Goal: Communication & Community: Answer question/provide support

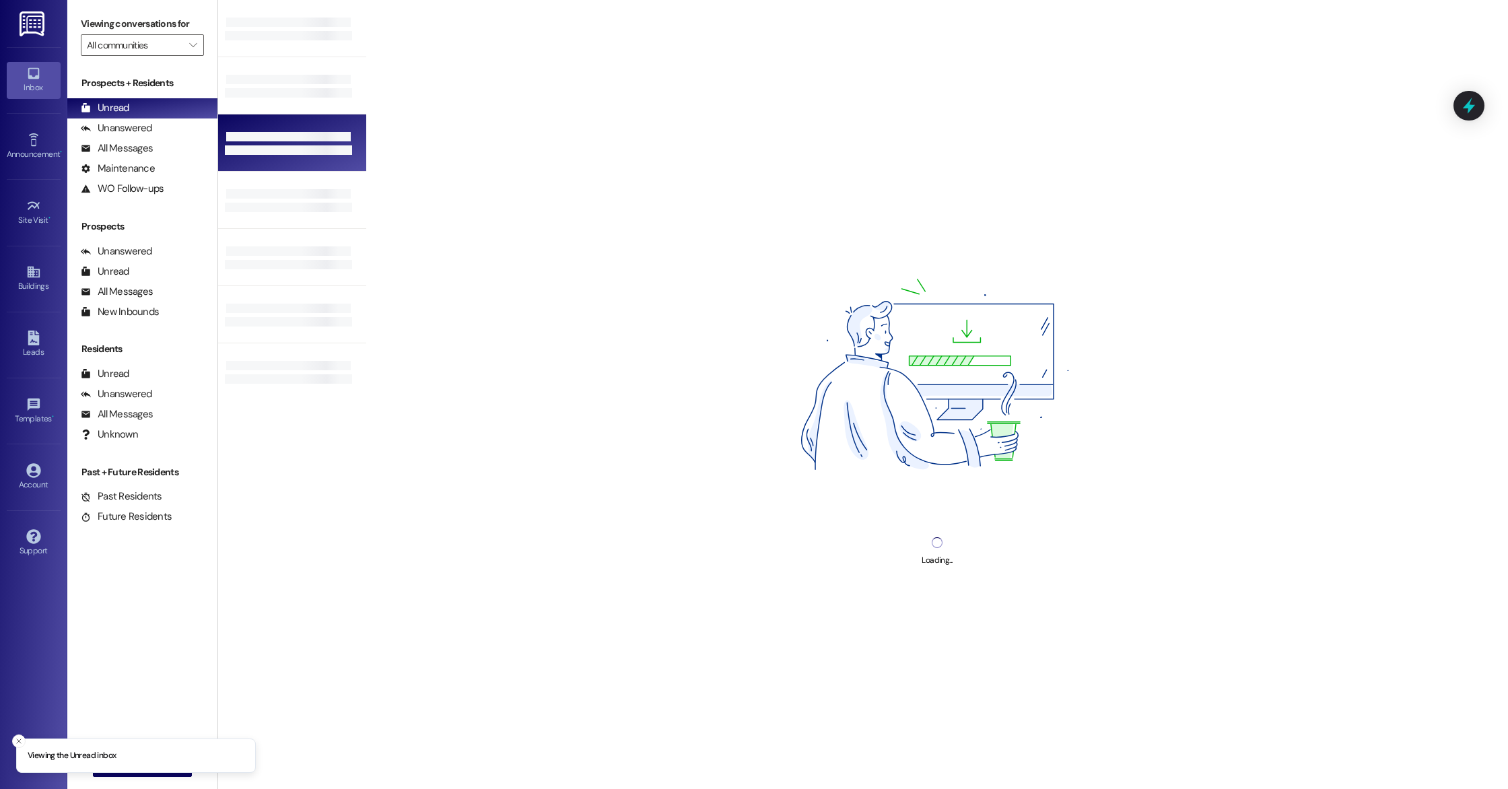
drag, startPoint x: 354, startPoint y: 95, endPoint x: 347, endPoint y: 117, distance: 23.4
click at [350, 123] on div "Loading..." at bounding box center [863, 394] width 1290 height 789
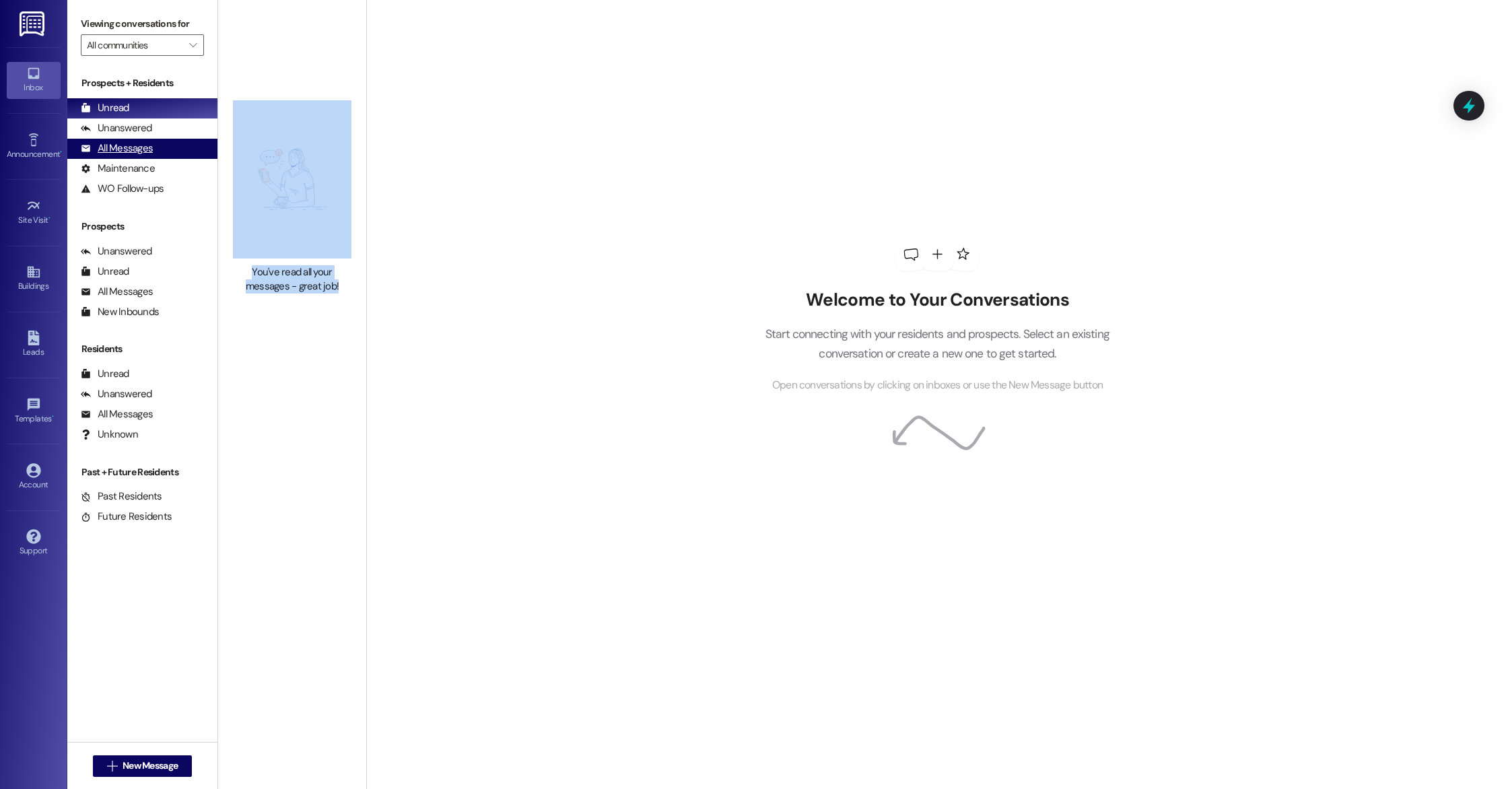
click at [132, 153] on div "All Messages" at bounding box center [117, 148] width 72 height 14
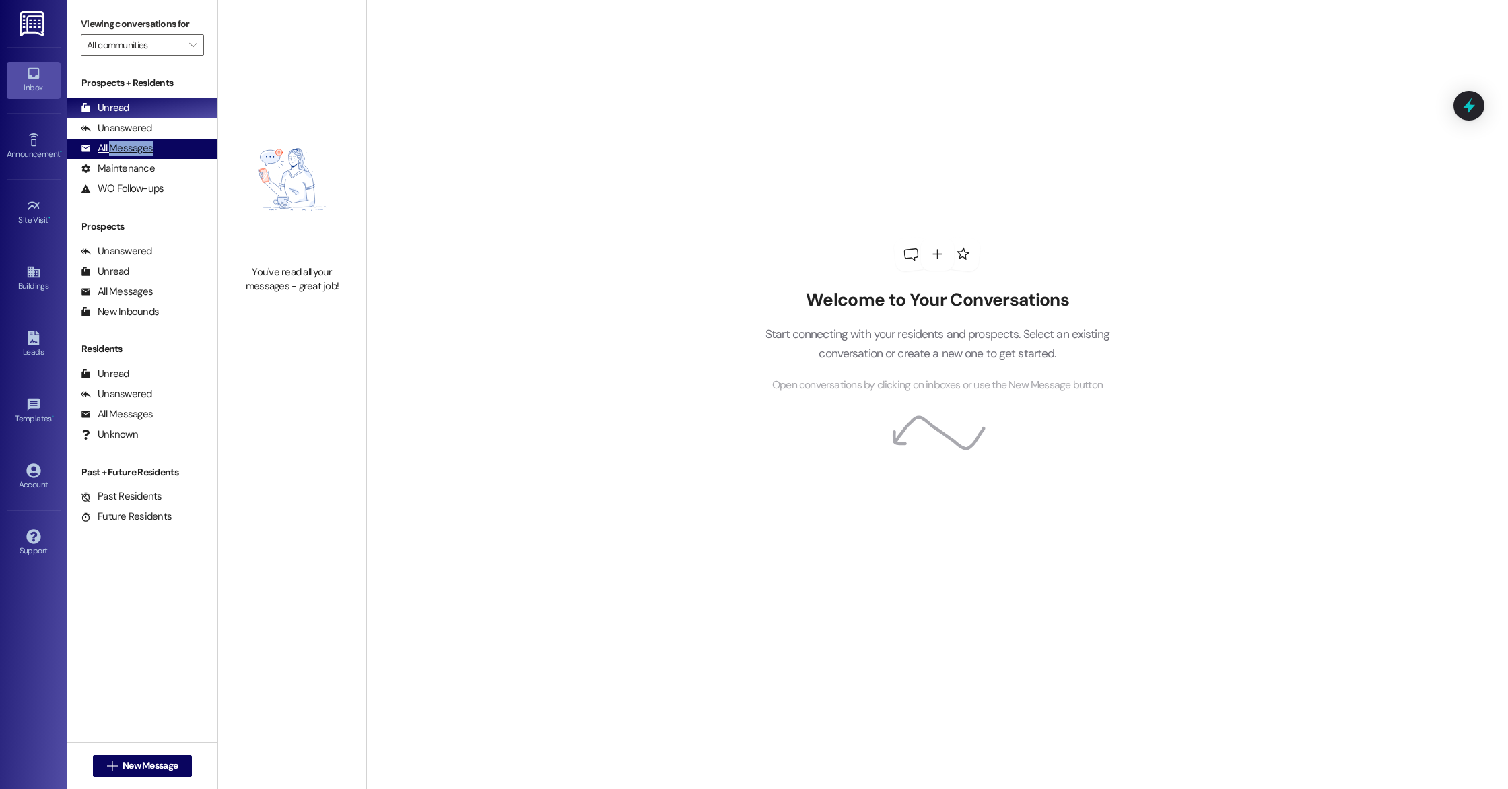
click at [132, 153] on div "All Messages" at bounding box center [117, 148] width 72 height 14
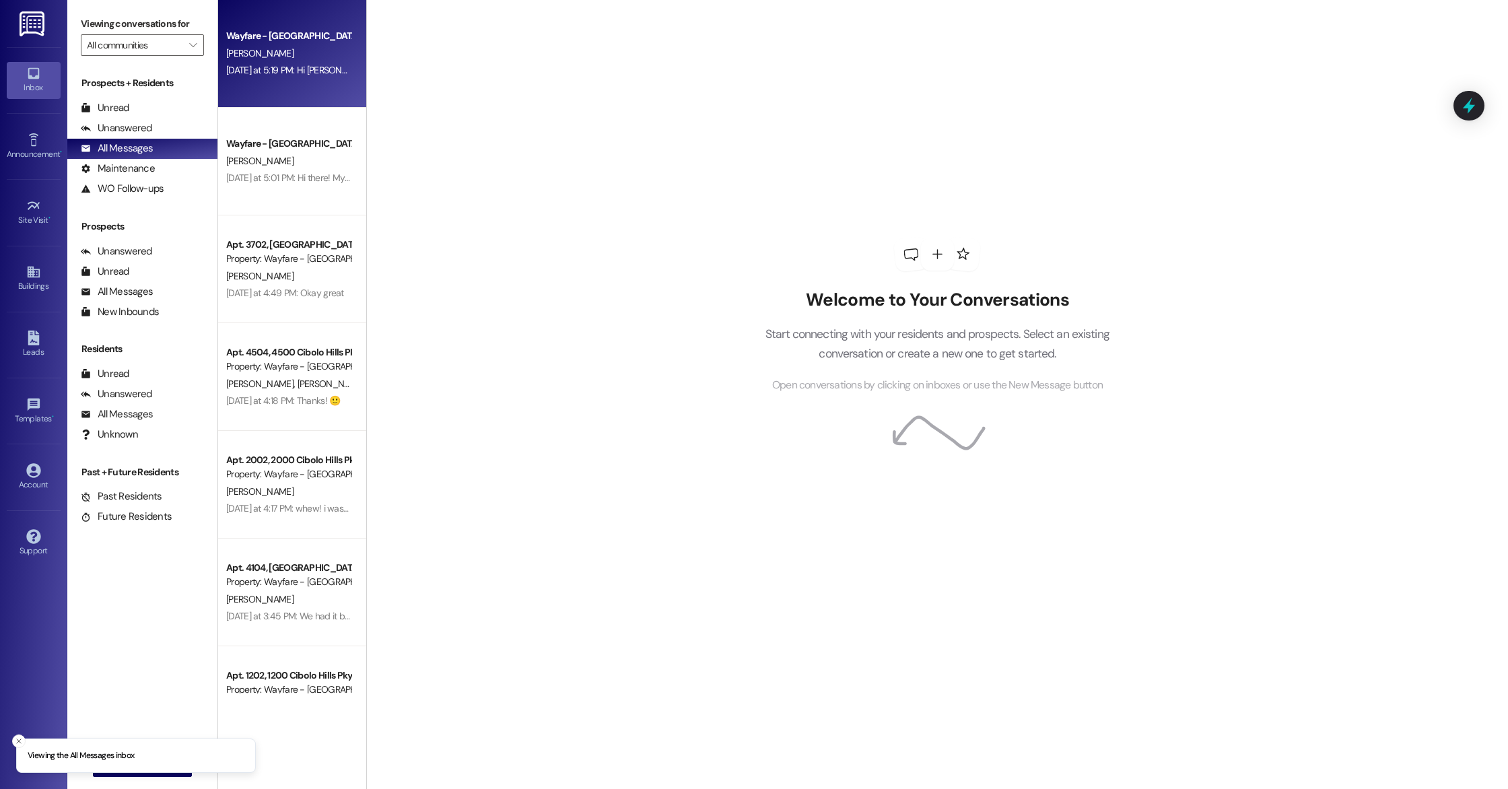
click at [279, 81] on div "Wayfare - Cibolo Hills Prospect D. Adams Yesterday at 5:19 PM: Hi Debra, This i…" at bounding box center [292, 54] width 148 height 108
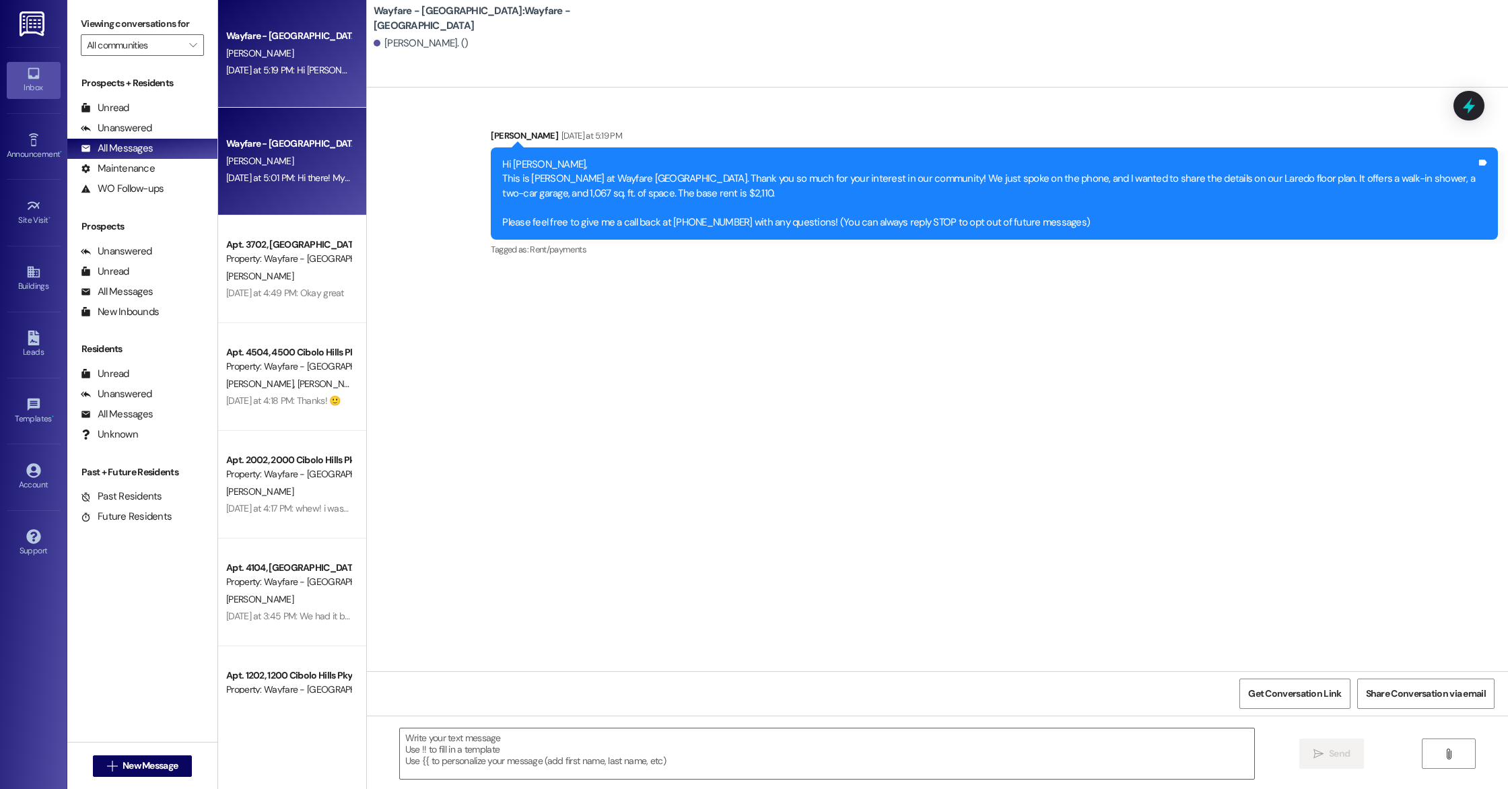
click at [272, 158] on div "D. Armistead" at bounding box center [288, 161] width 127 height 17
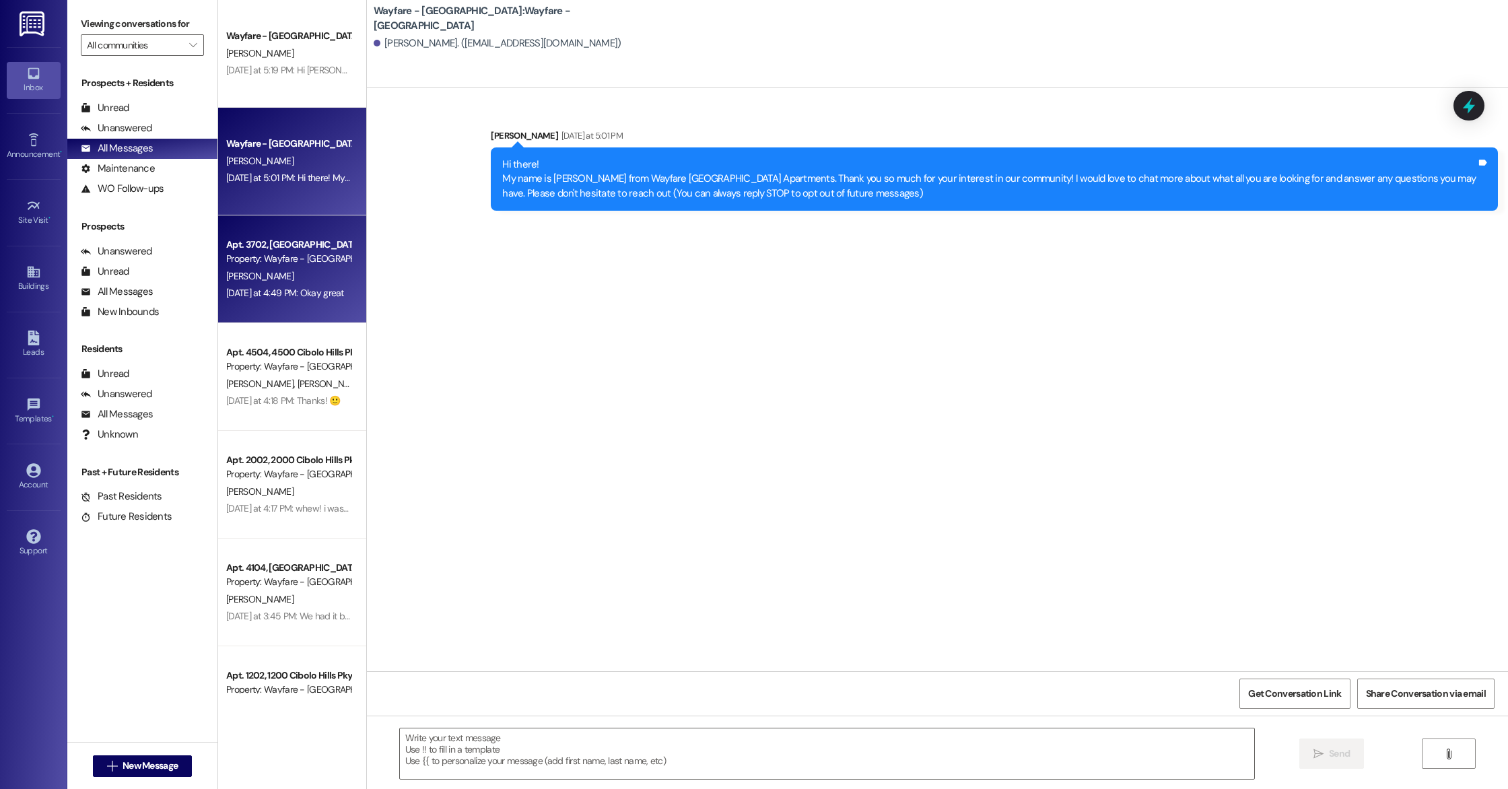
click at [305, 243] on div "Apt. 3702, 3700 Cibolo Hills Pky" at bounding box center [288, 245] width 125 height 14
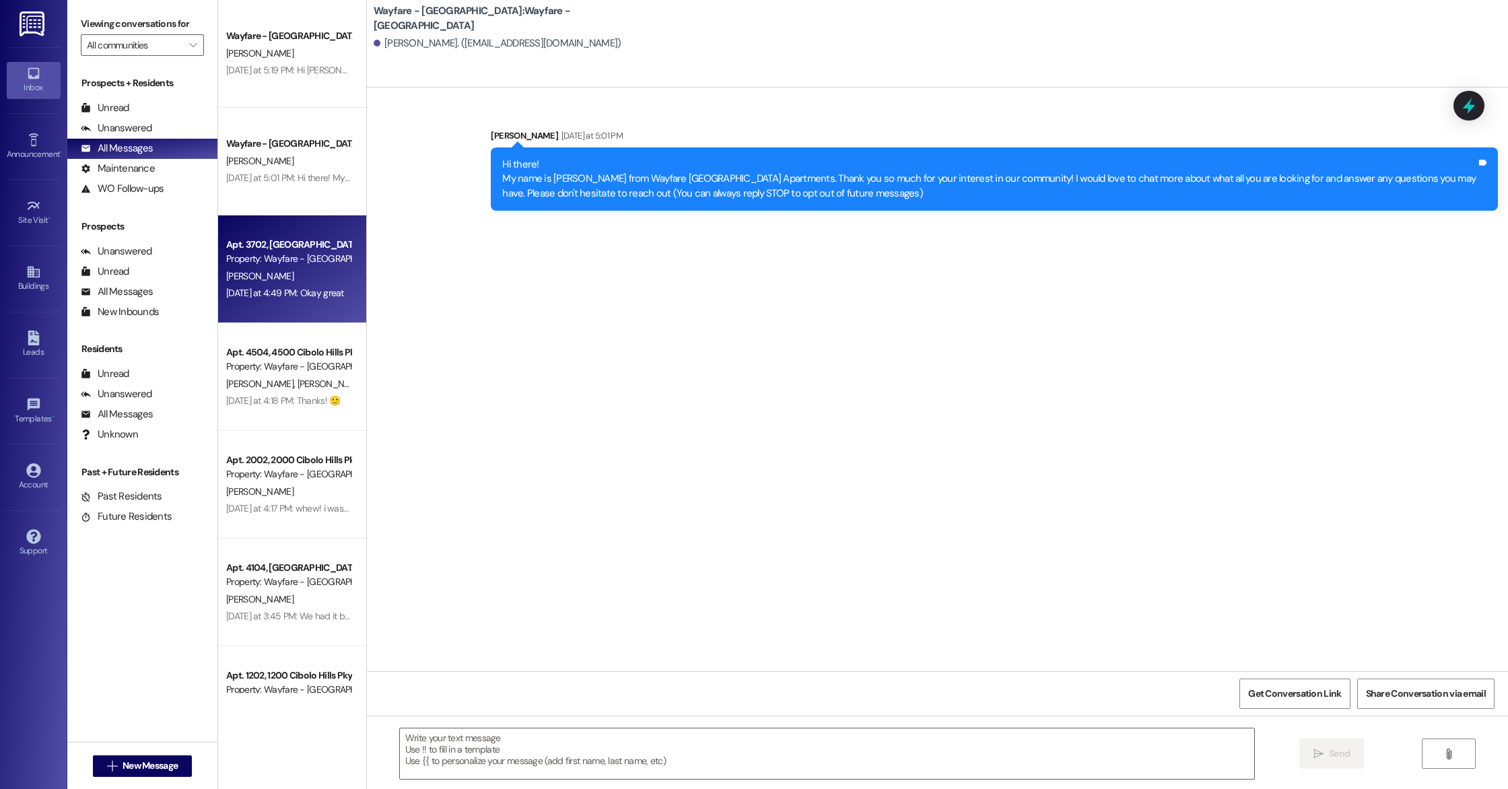
scroll to position [1009, 0]
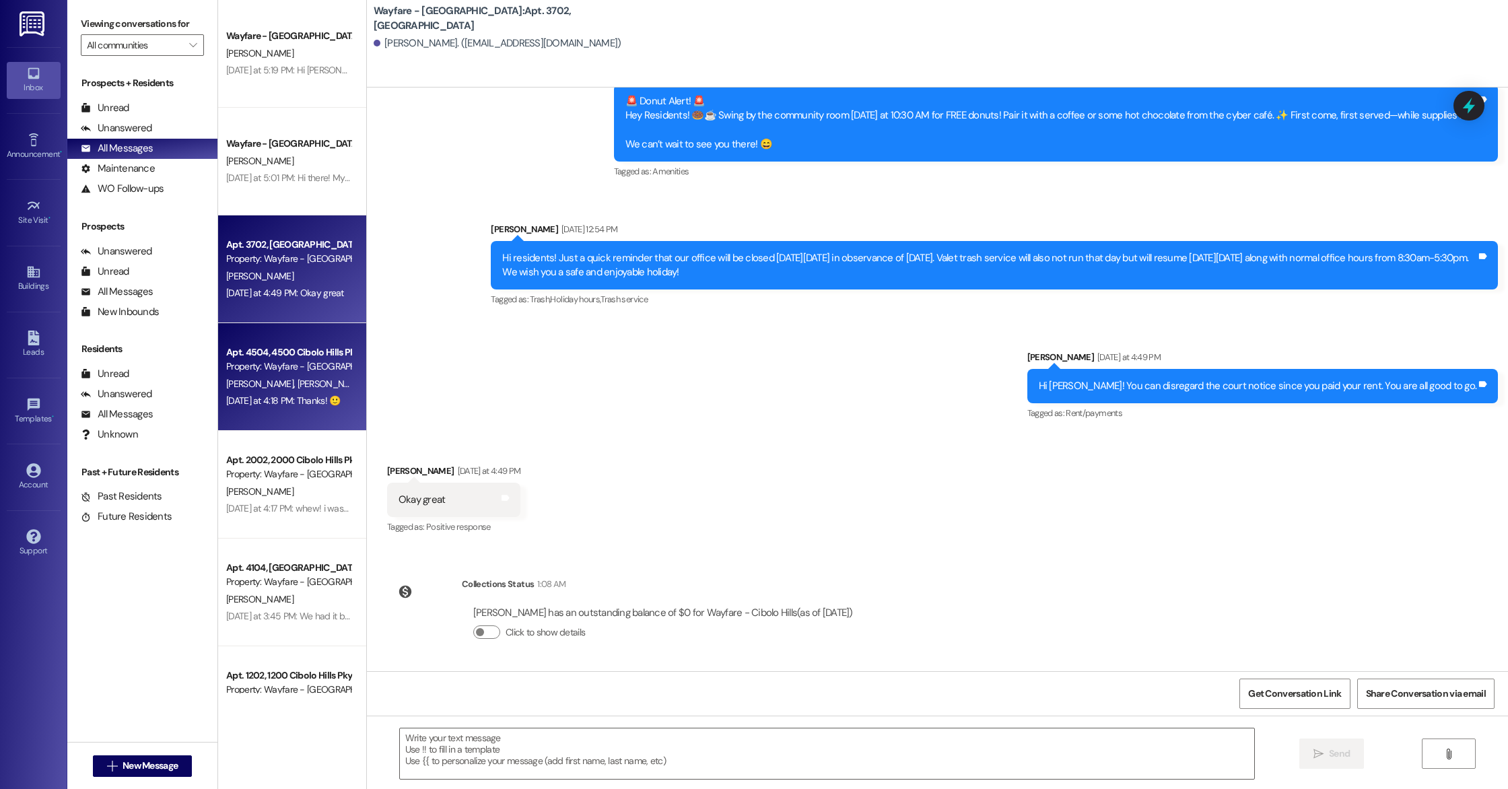
click at [311, 384] on div "K. Jones A. Shelton" at bounding box center [288, 384] width 127 height 17
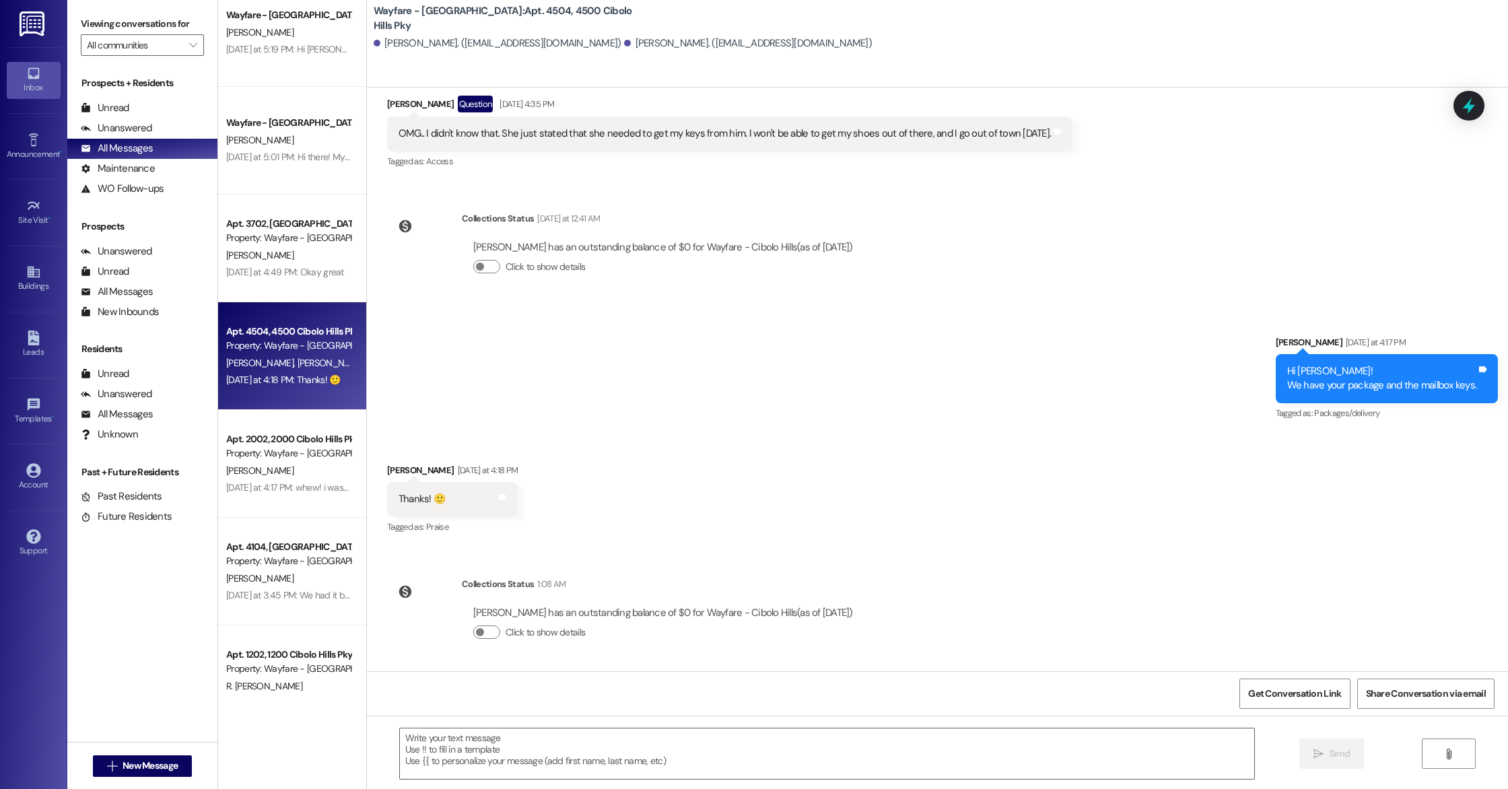
scroll to position [22, 0]
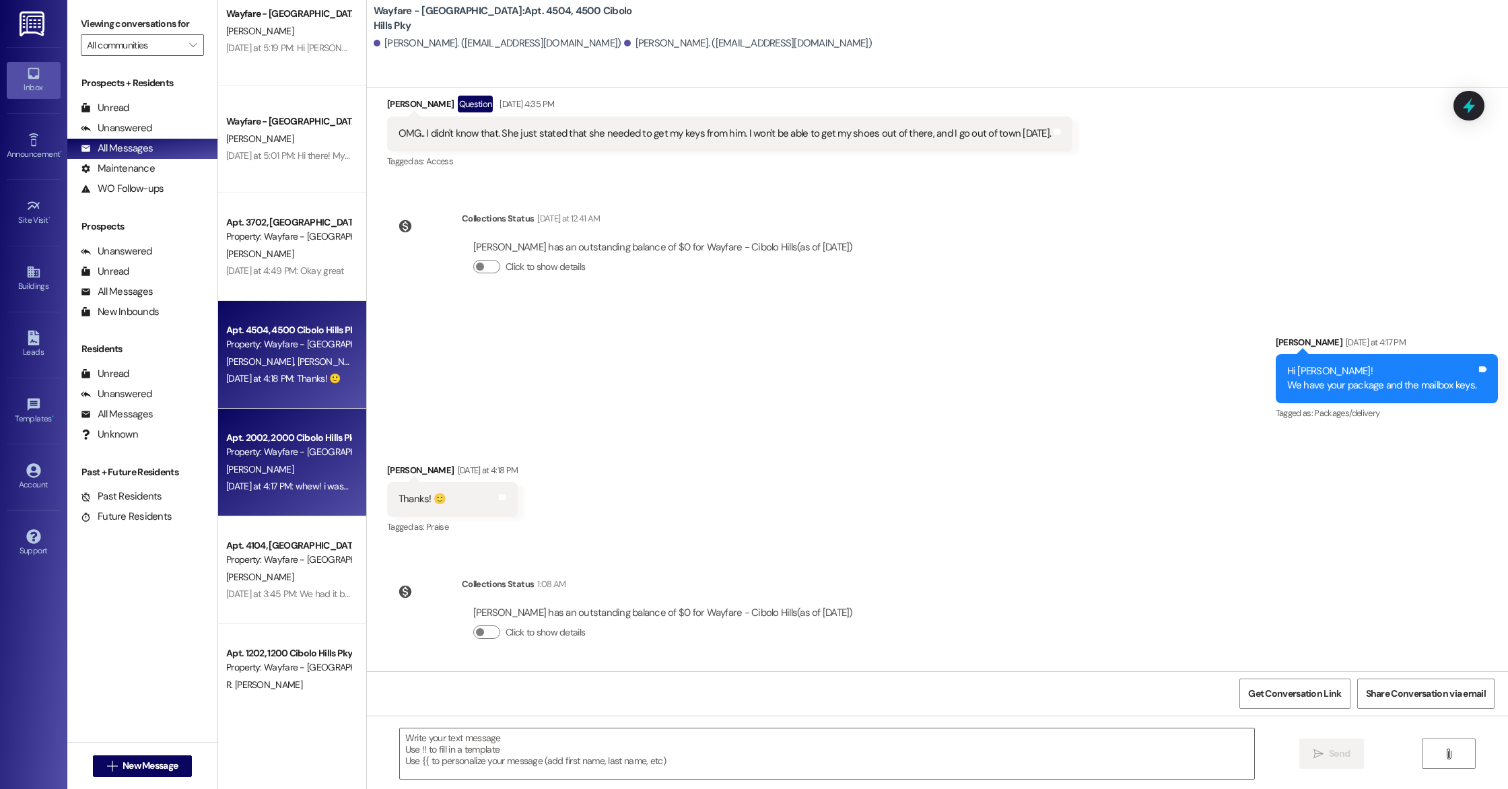
click at [326, 435] on div "Apt. 2002, 2000 Cibolo Hills Pky" at bounding box center [288, 438] width 125 height 14
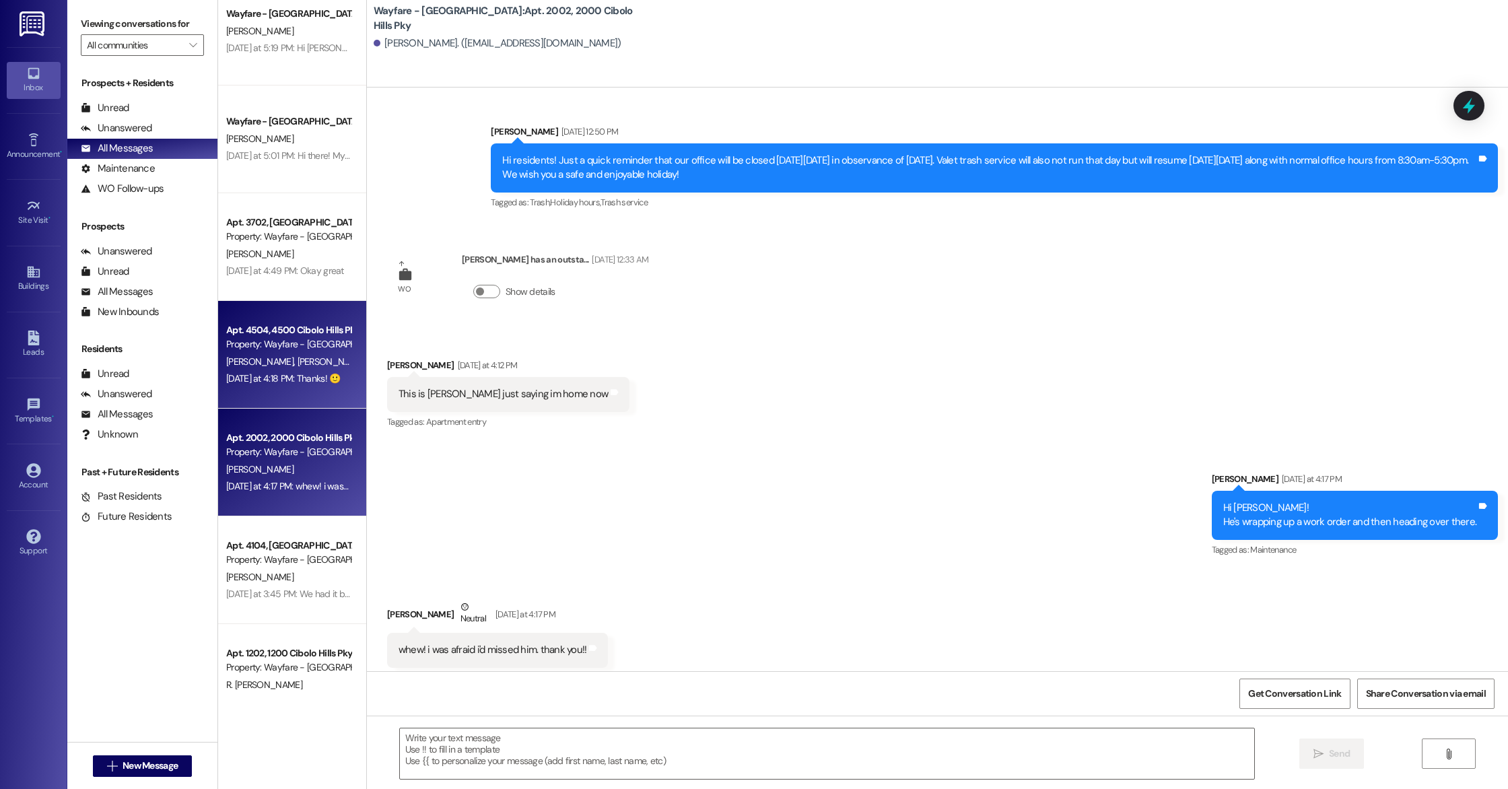
scroll to position [25377, 0]
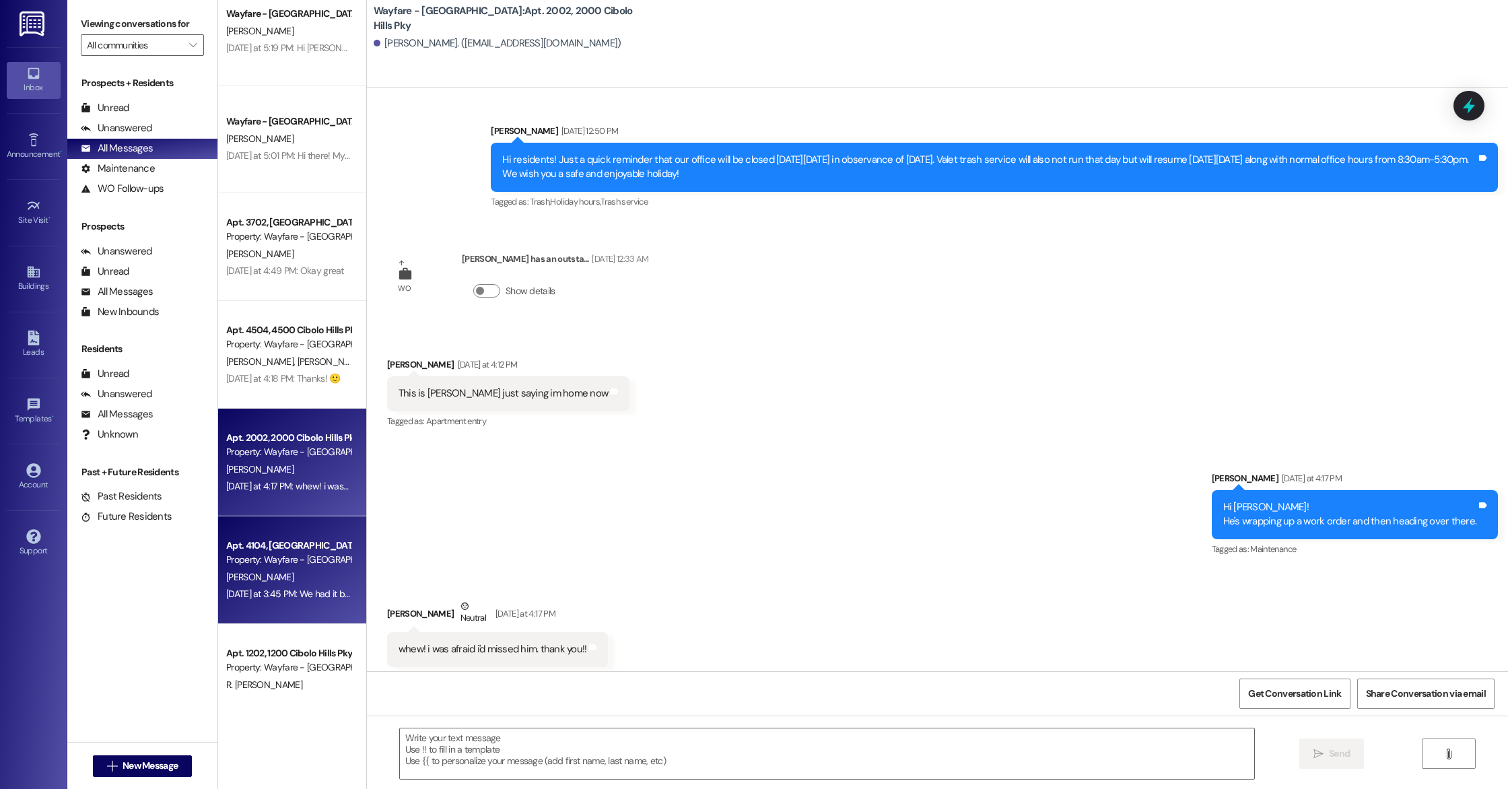
click at [299, 541] on div "Apt. 4104, 4100 Cibolo Hills Pky" at bounding box center [288, 545] width 125 height 14
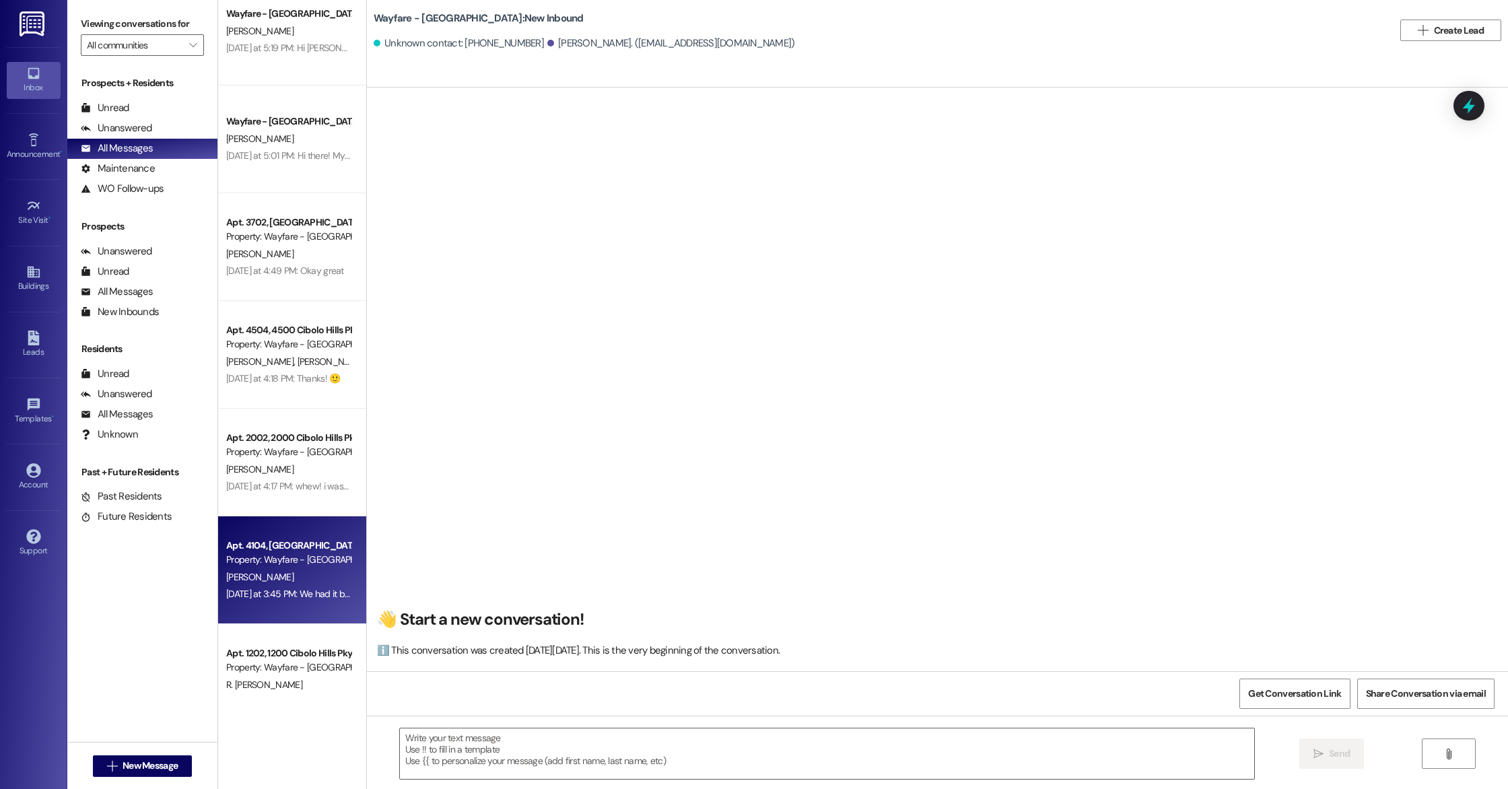
scroll to position [5096, 0]
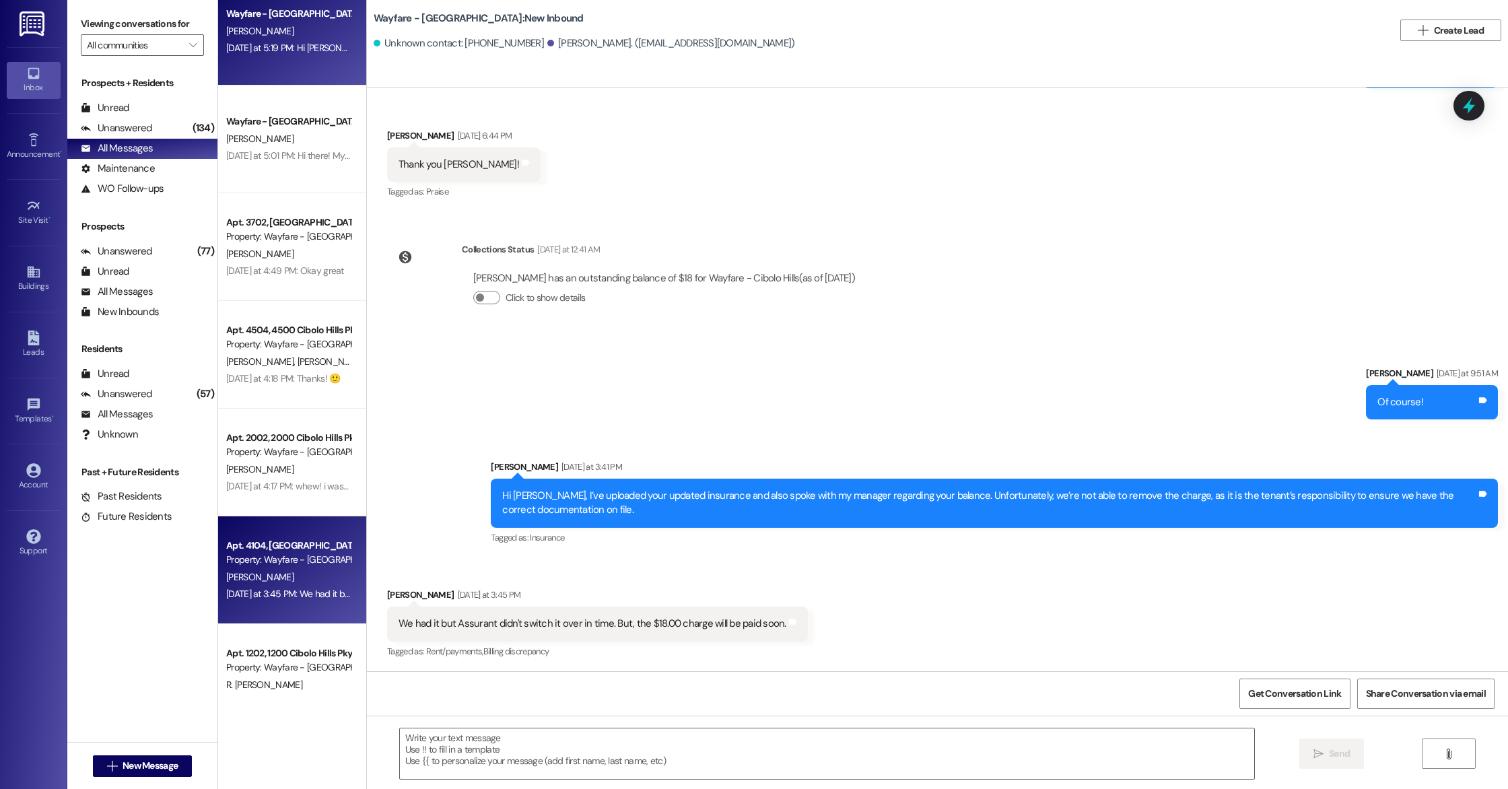
click at [315, 73] on div "Wayfare - Cibolo Hills Prospect D. Adams Yesterday at 5:19 PM: Hi Debra, This i…" at bounding box center [292, 346] width 148 height 693
